Goal: Task Accomplishment & Management: Use online tool/utility

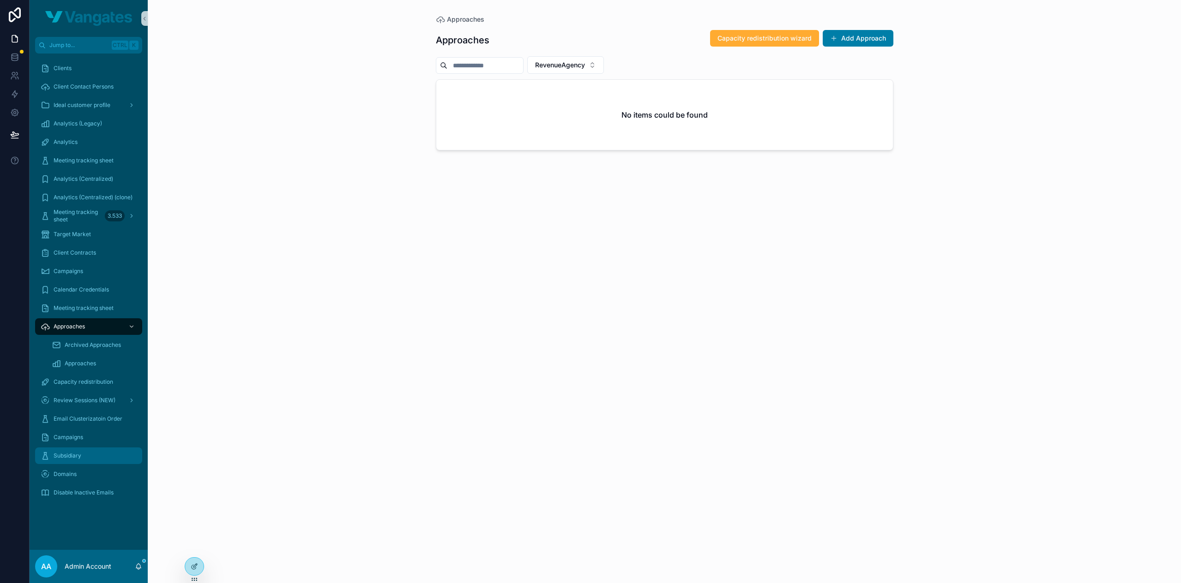
click at [75, 459] on span "Subsidiary" at bounding box center [68, 455] width 28 height 7
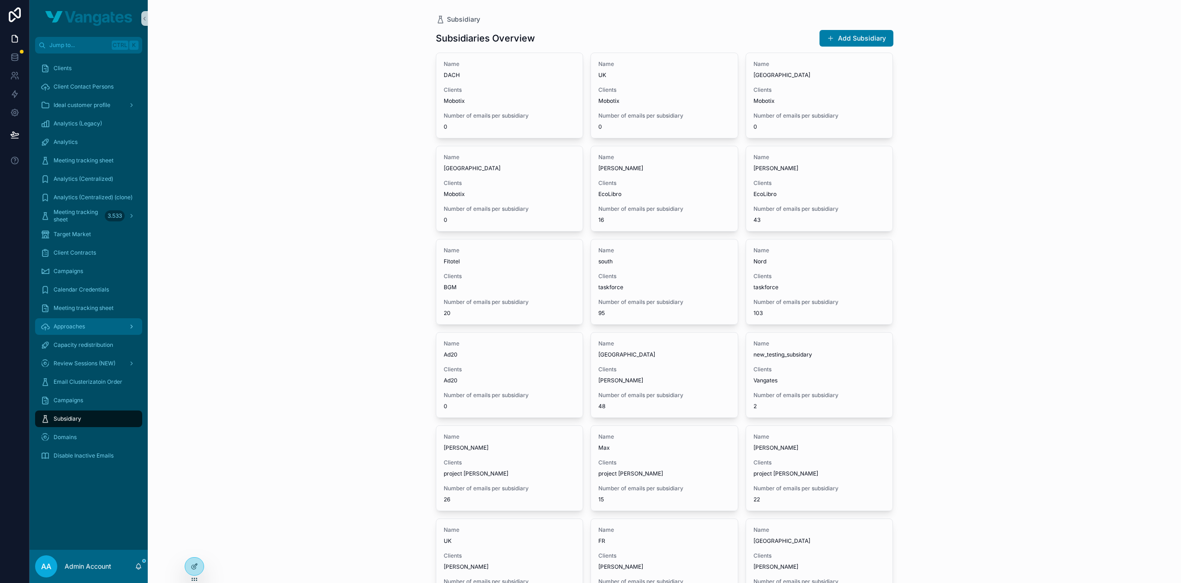
click at [65, 334] on div "Approaches" at bounding box center [89, 326] width 96 height 15
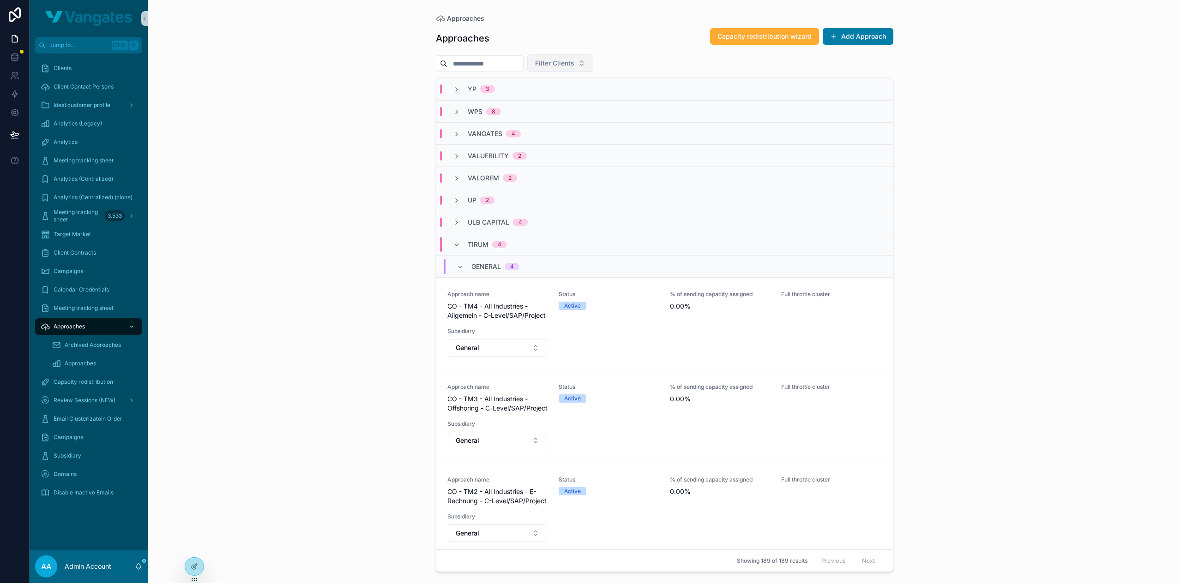
click at [561, 60] on span "Filter Clients" at bounding box center [554, 63] width 39 height 9
type input "***"
click at [556, 97] on div "EcoLibro" at bounding box center [579, 100] width 111 height 15
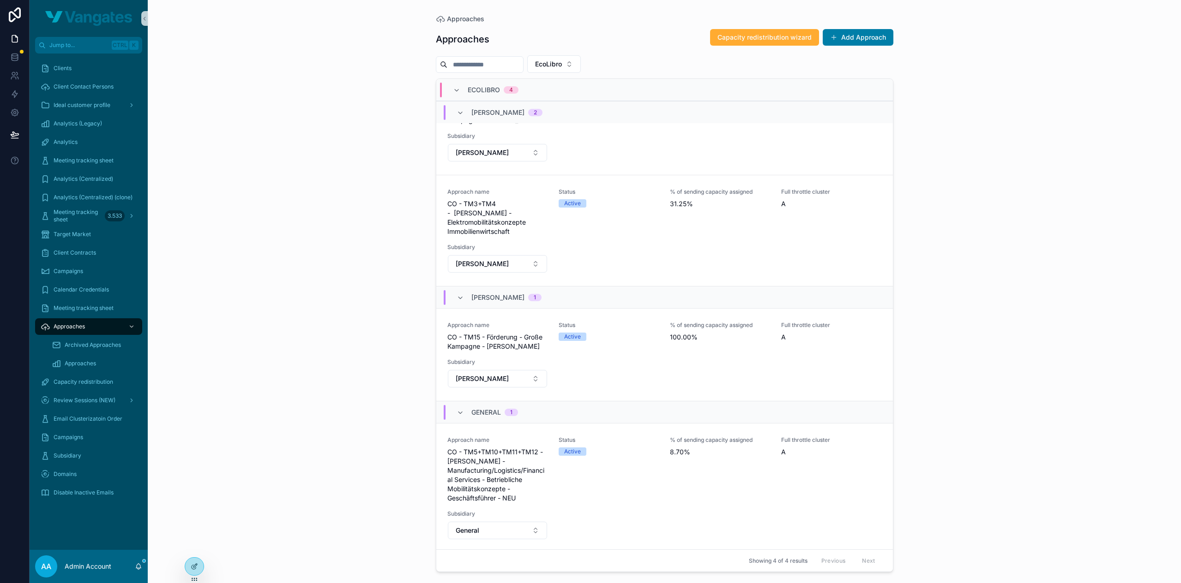
scroll to position [42, 0]
click at [762, 34] on span "Capacity redistribution wizard" at bounding box center [764, 37] width 94 height 9
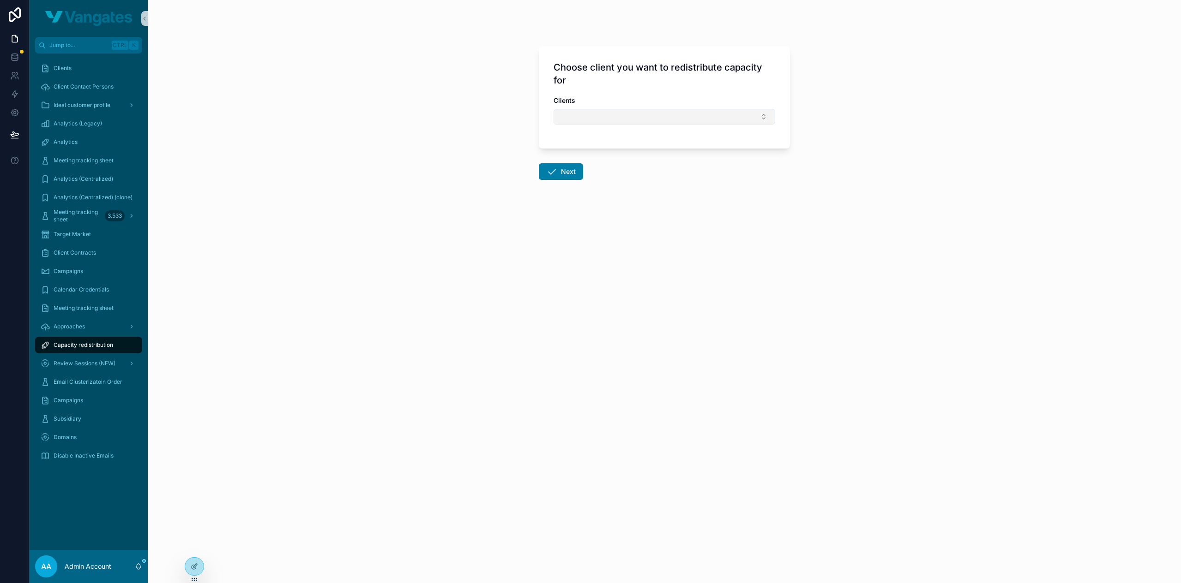
click at [599, 112] on button "Select Button" at bounding box center [664, 117] width 222 height 16
type input "***"
click at [606, 154] on div "EcoLibro" at bounding box center [664, 152] width 217 height 15
click at [562, 173] on button "Next" at bounding box center [561, 173] width 44 height 17
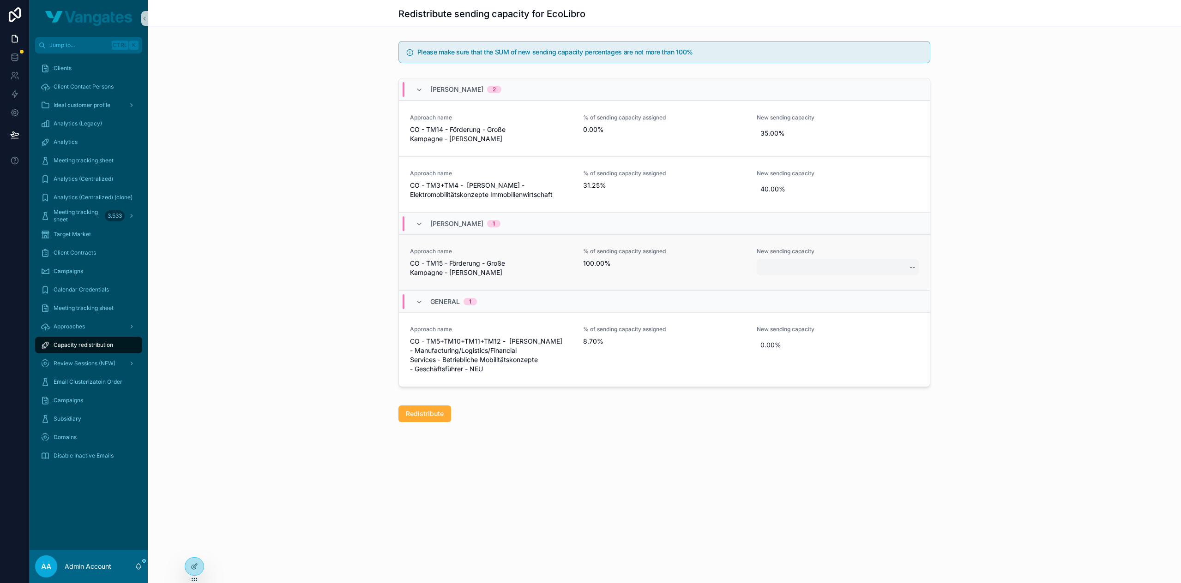
click at [775, 264] on div "--" at bounding box center [837, 267] width 162 height 17
type input "*******"
click at [1022, 274] on icon "scrollable content" at bounding box center [1021, 275] width 7 height 7
click at [514, 417] on div "Redistribute" at bounding box center [664, 414] width 1033 height 24
click at [426, 411] on span "Redistribute" at bounding box center [425, 413] width 38 height 9
